Goal: Information Seeking & Learning: Find specific fact

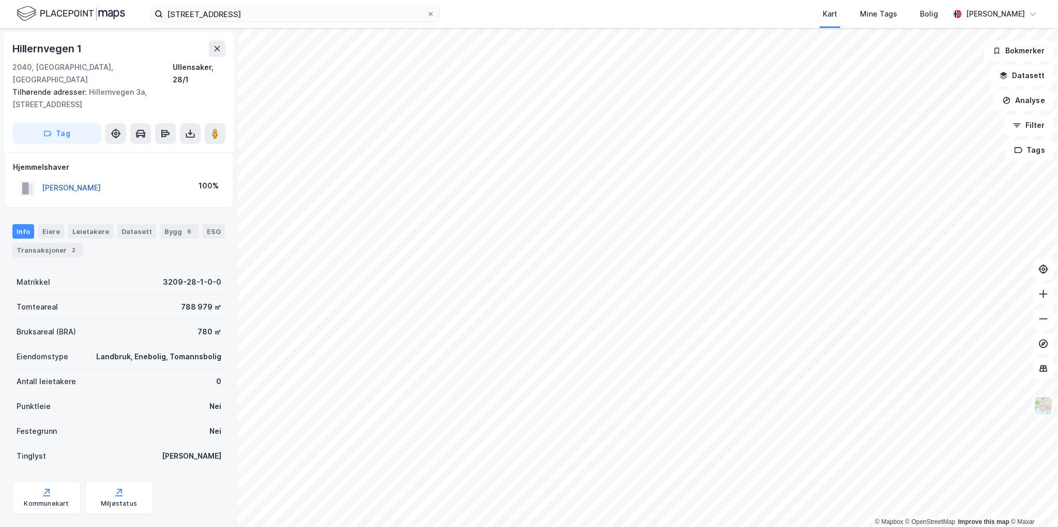
click at [0, 0] on button "[PERSON_NAME]" at bounding box center [0, 0] width 0 height 0
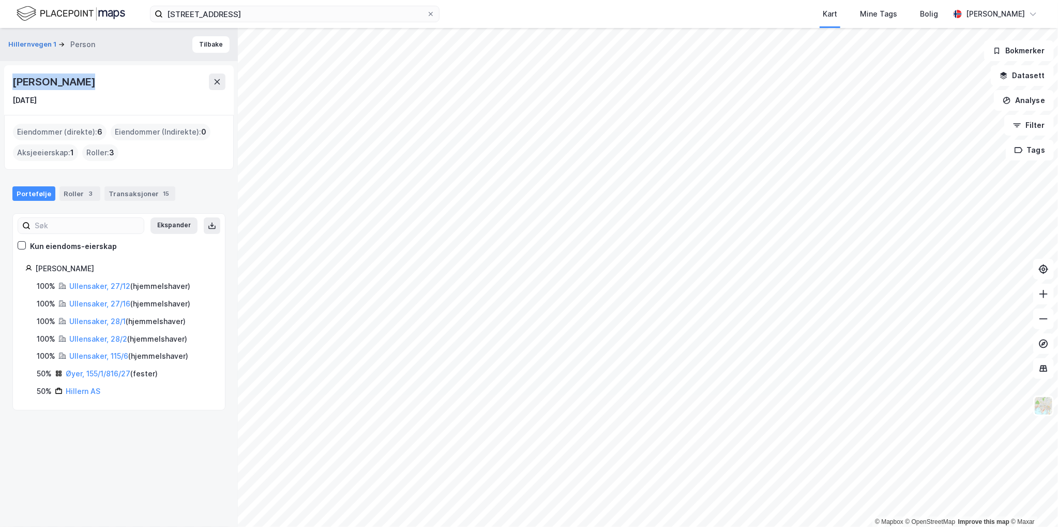
drag, startPoint x: 76, startPoint y: 84, endPoint x: 8, endPoint y: 83, distance: 68.3
click at [8, 83] on div "[PERSON_NAME] [DATE]" at bounding box center [119, 90] width 230 height 50
copy div "[PERSON_NAME]"
click at [161, 194] on div "15" at bounding box center [166, 193] width 10 height 10
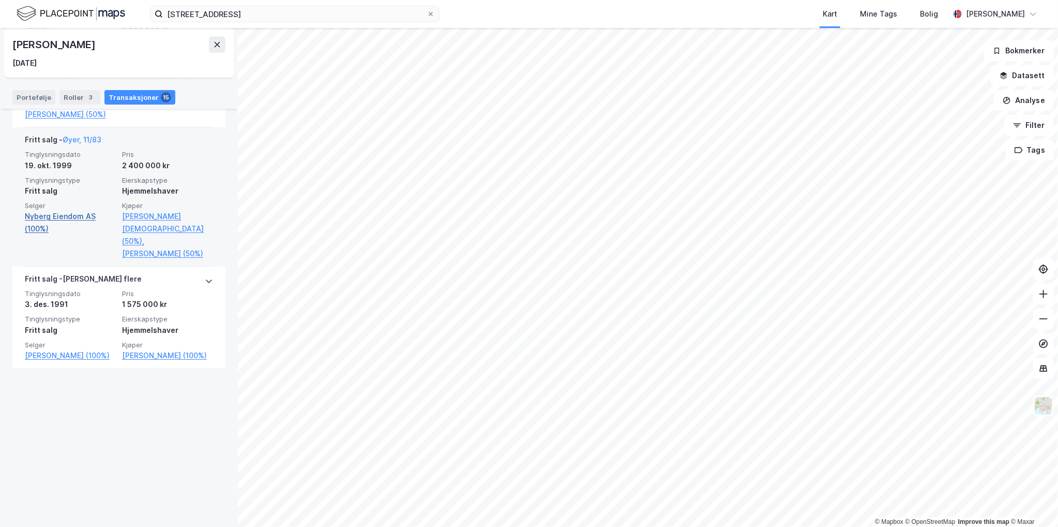
scroll to position [2283, 0]
